Goal: Download file/media

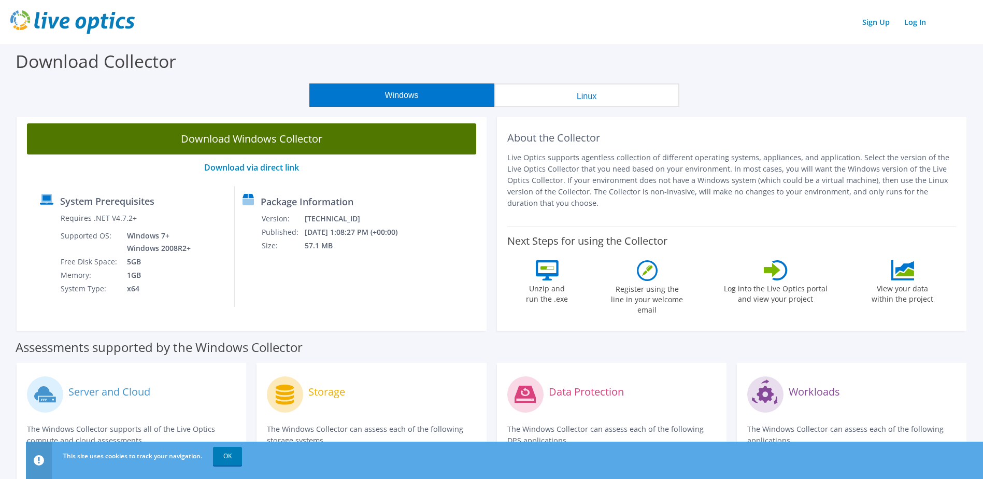
click at [323, 142] on link "Download Windows Collector" at bounding box center [251, 138] width 449 height 31
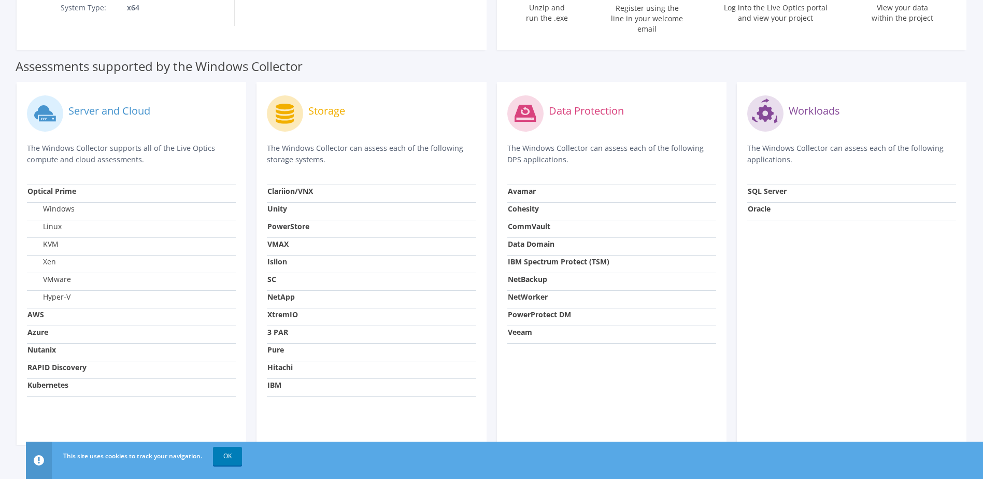
scroll to position [291, 0]
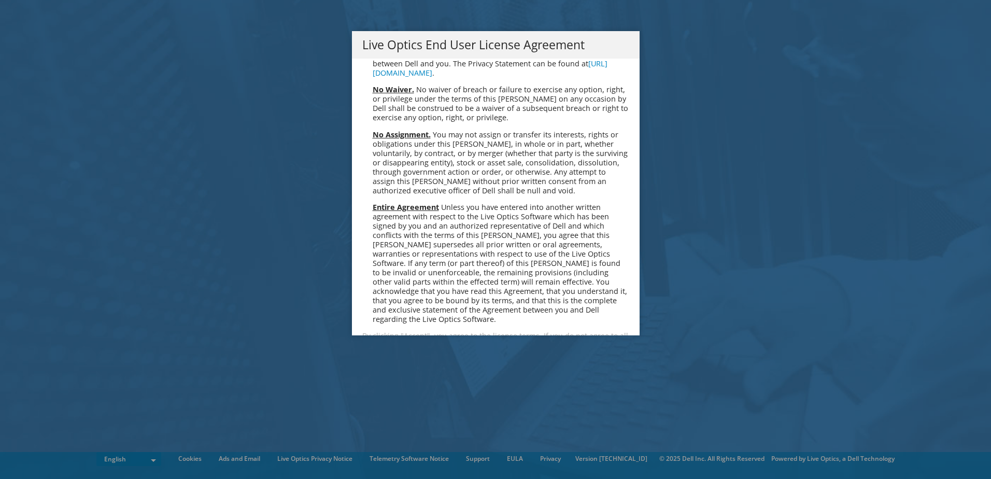
scroll to position [3918, 0]
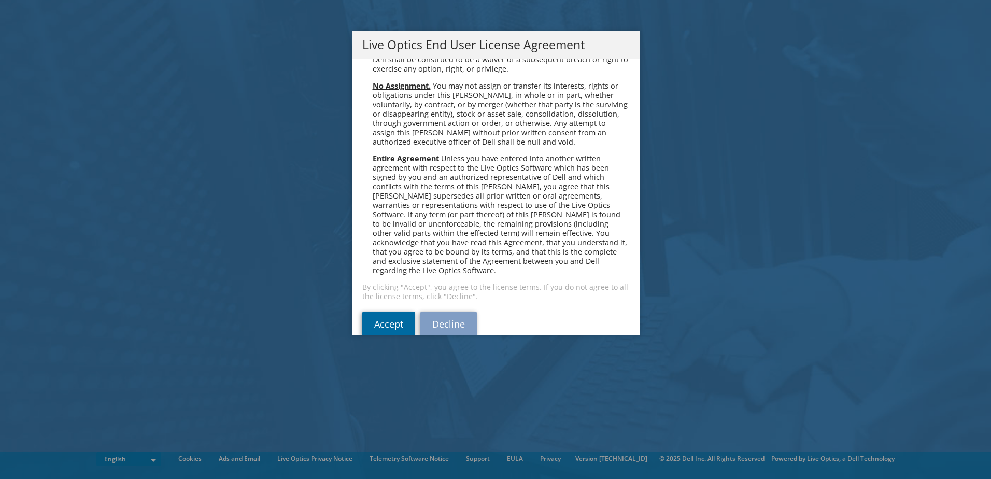
click at [371, 311] on link "Accept" at bounding box center [388, 323] width 53 height 25
